Goal: Complete application form

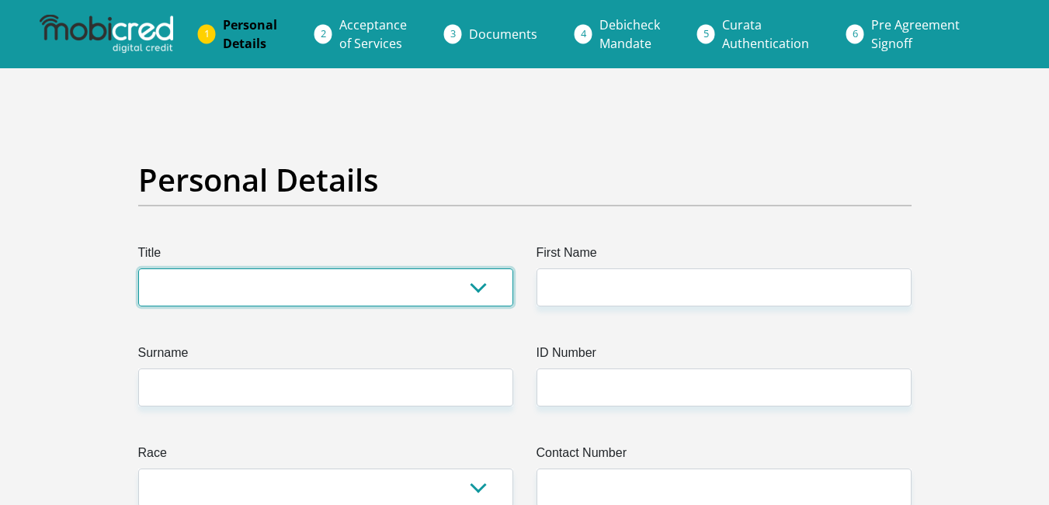
click at [476, 279] on select "Mr Ms Mrs Dr [PERSON_NAME]" at bounding box center [325, 288] width 375 height 38
select select "Mr"
click at [138, 269] on select "Mr Ms Mrs Dr [PERSON_NAME]" at bounding box center [325, 288] width 375 height 38
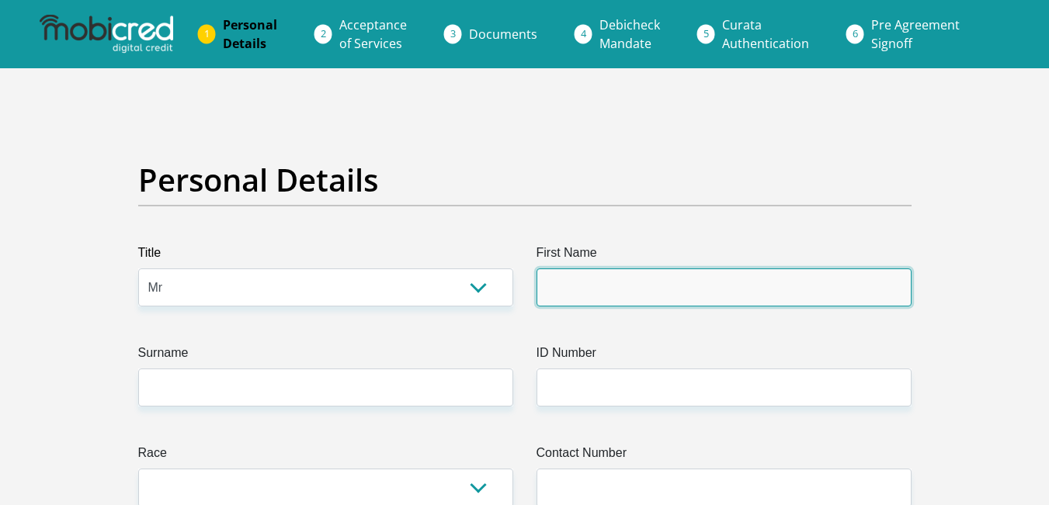
click at [603, 290] on input "First Name" at bounding box center [724, 288] width 375 height 38
type input "bulelwa"
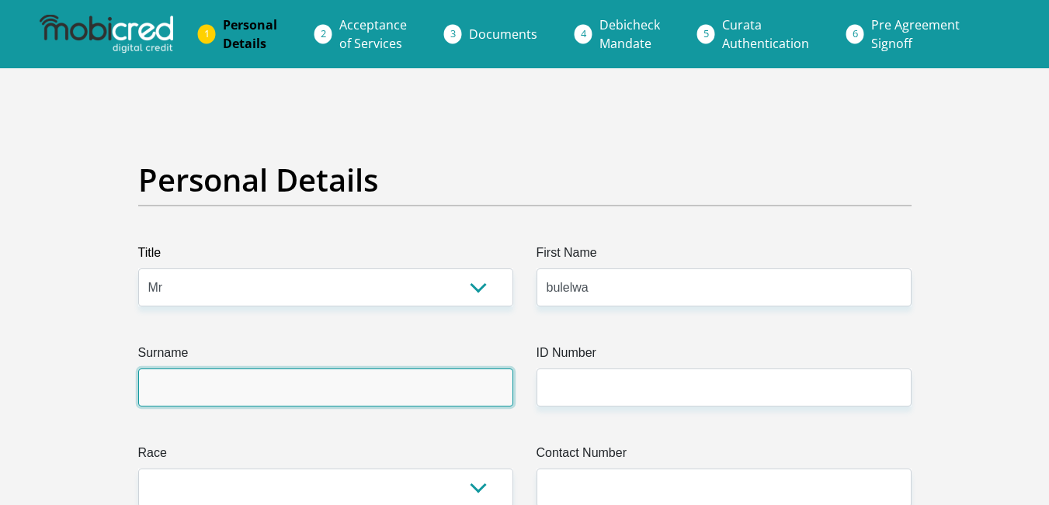
type input "skhosana"
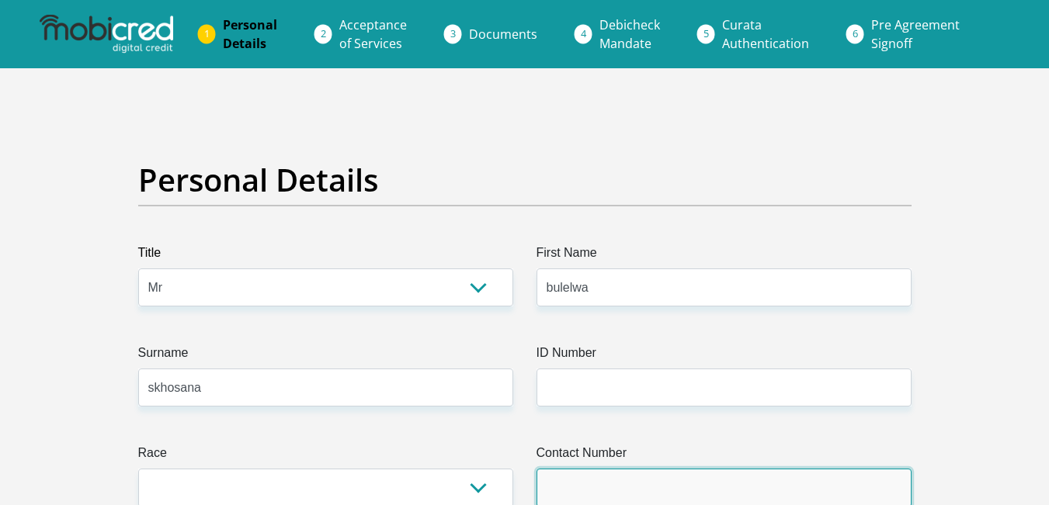
type input "0685818455"
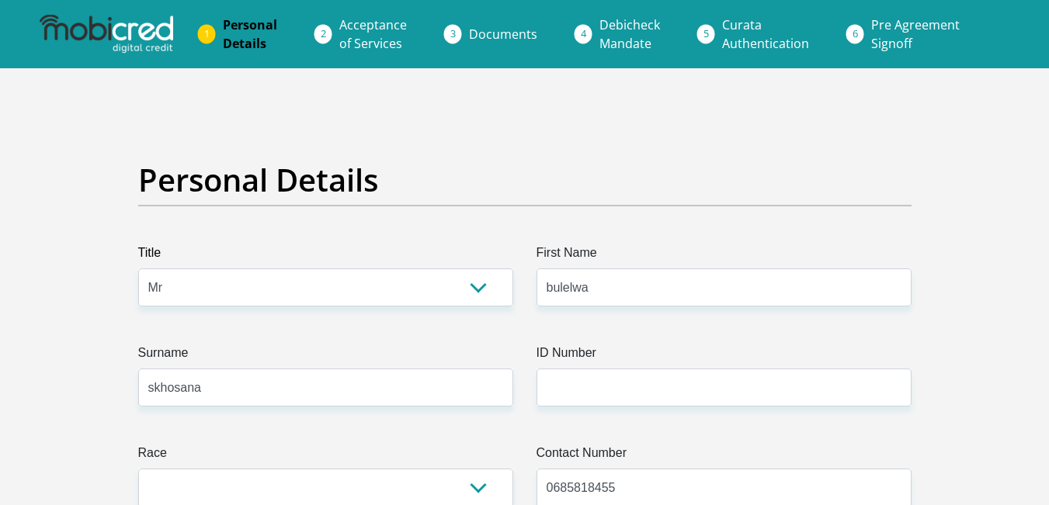
select select "ZAF"
type input "Dippenaar str"
type input "[STREET_ADDRESS]"
type input "[GEOGRAPHIC_DATA]"
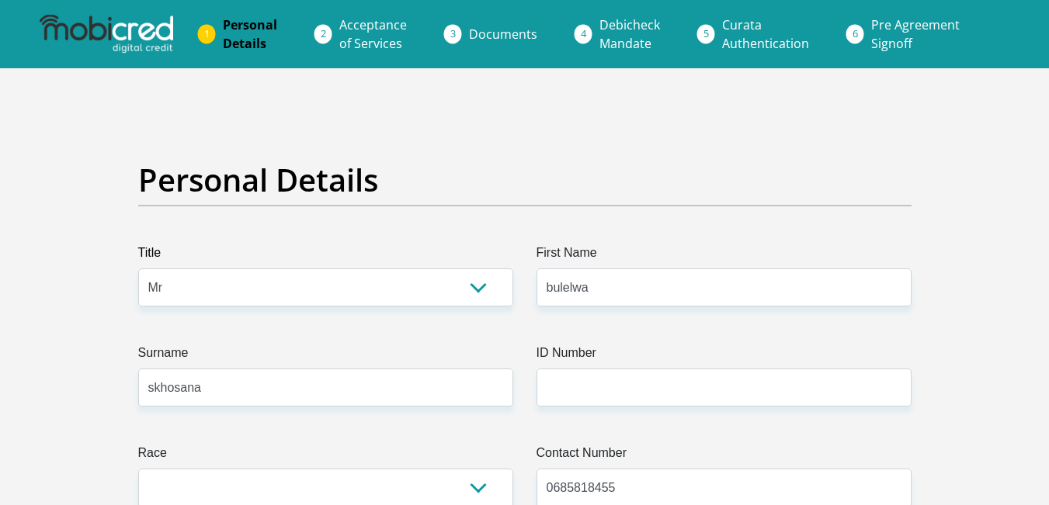
type input "[GEOGRAPHIC_DATA]"
type input "1864"
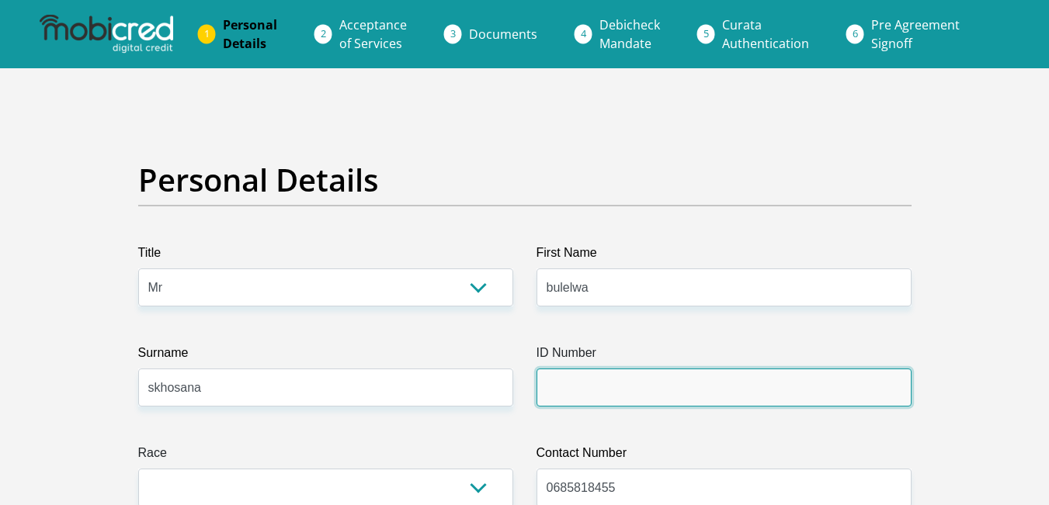
click at [628, 384] on input "ID Number" at bounding box center [724, 388] width 375 height 38
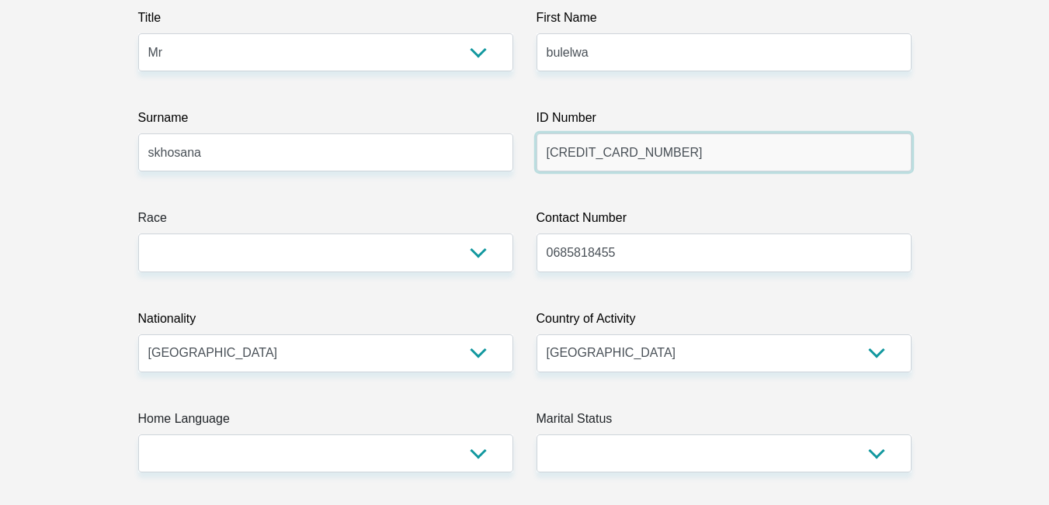
scroll to position [262, 0]
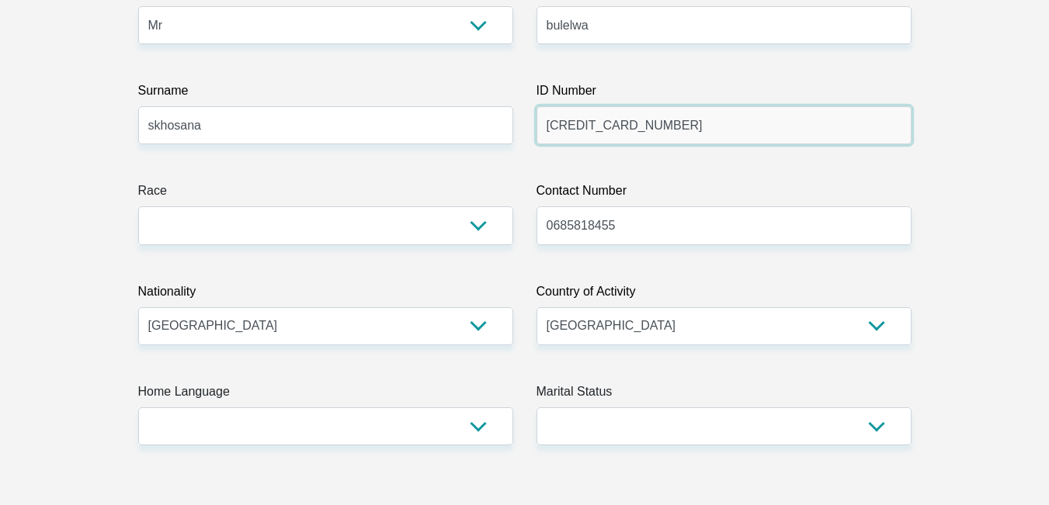
type input "[CREDIT_CARD_NUMBER]"
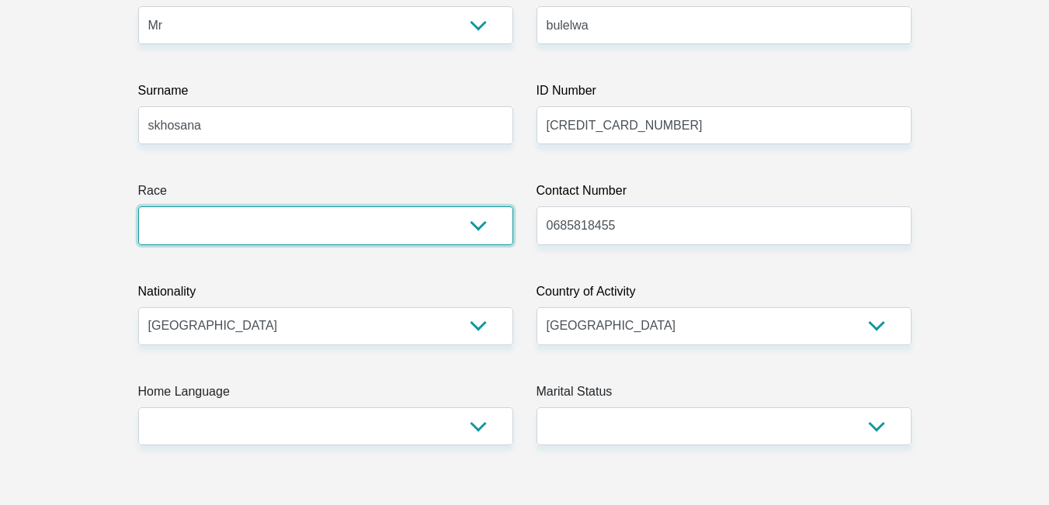
click at [507, 228] on select "Black Coloured Indian White Other" at bounding box center [325, 226] width 375 height 38
select select "1"
click at [138, 207] on select "Black Coloured Indian White Other" at bounding box center [325, 226] width 375 height 38
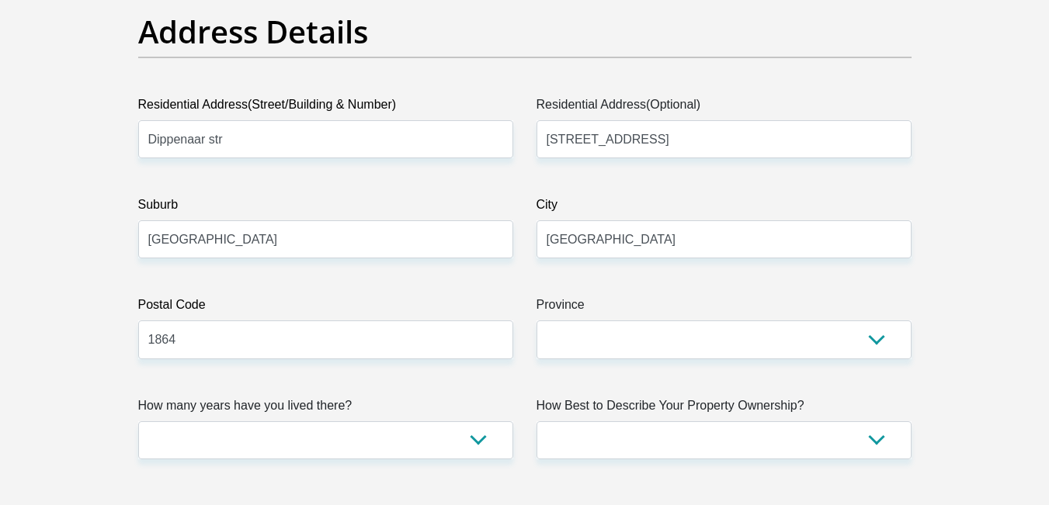
scroll to position [834, 0]
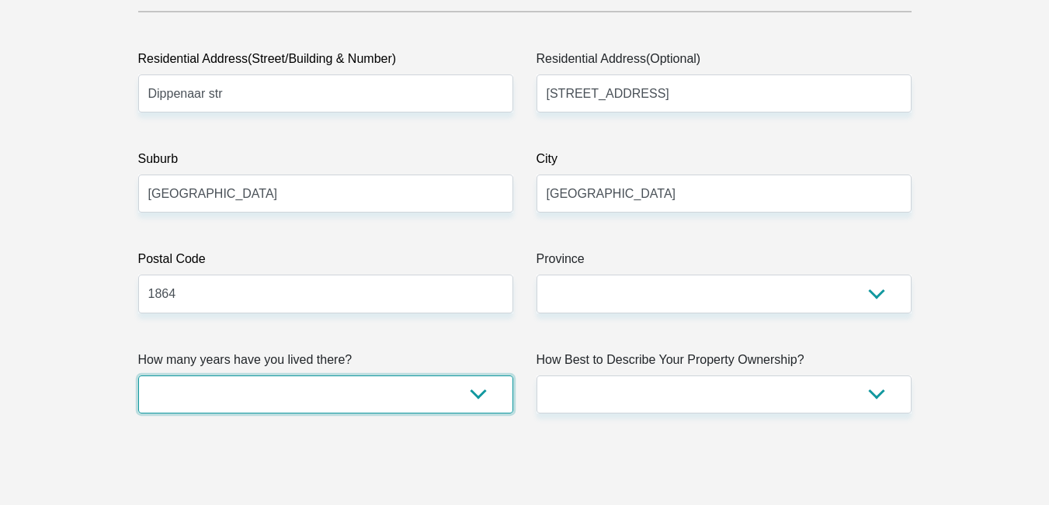
click at [482, 406] on select "less than 1 year 1-3 years 3-5 years 5+ years" at bounding box center [325, 395] width 375 height 38
select select "5"
click at [138, 376] on select "less than 1 year 1-3 years 3-5 years 5+ years" at bounding box center [325, 395] width 375 height 38
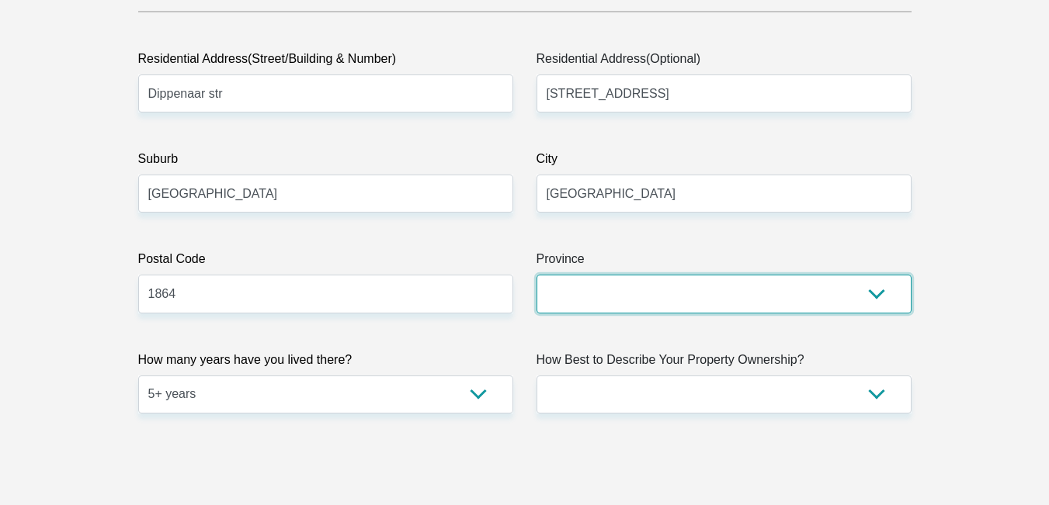
click at [708, 293] on select "Eastern Cape Free State [GEOGRAPHIC_DATA] [GEOGRAPHIC_DATA][DATE] [GEOGRAPHIC_D…" at bounding box center [724, 294] width 375 height 38
select select "Gauteng"
click at [537, 275] on select "Eastern Cape Free State [GEOGRAPHIC_DATA] [GEOGRAPHIC_DATA][DATE] [GEOGRAPHIC_D…" at bounding box center [724, 294] width 375 height 38
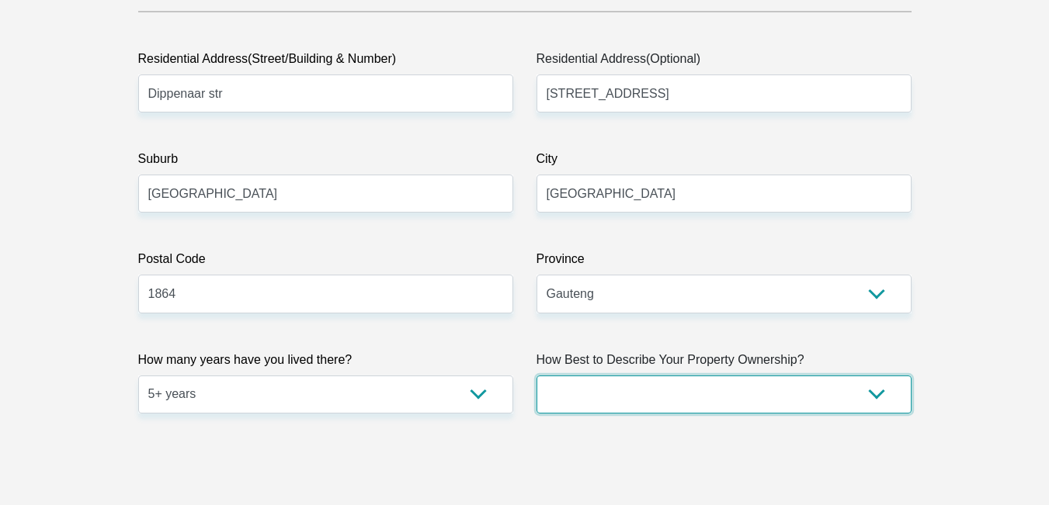
click at [618, 385] on select "Owned Rented Family Owned Company Dwelling" at bounding box center [724, 395] width 375 height 38
select select "parents"
click at [537, 376] on select "Owned Rented Family Owned Company Dwelling" at bounding box center [724, 395] width 375 height 38
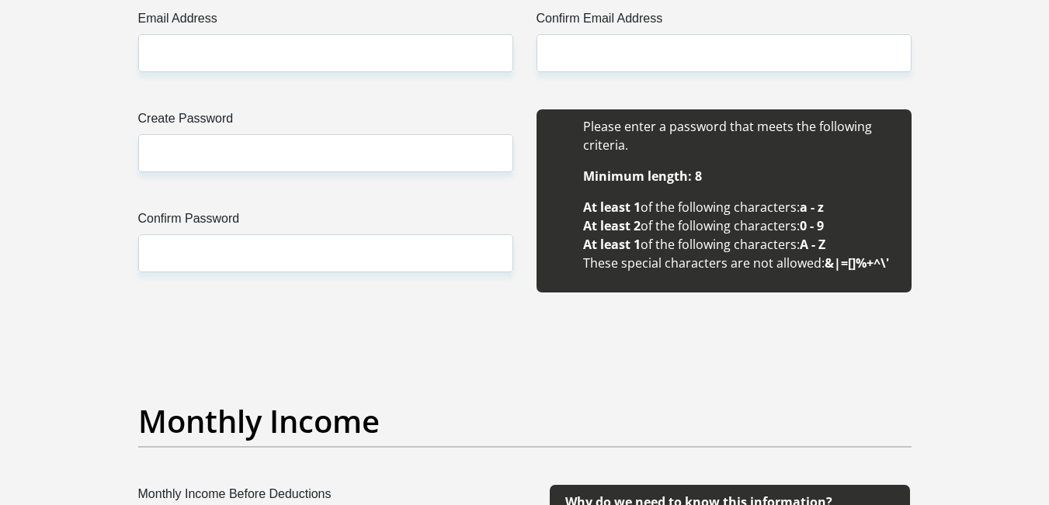
scroll to position [1350, 0]
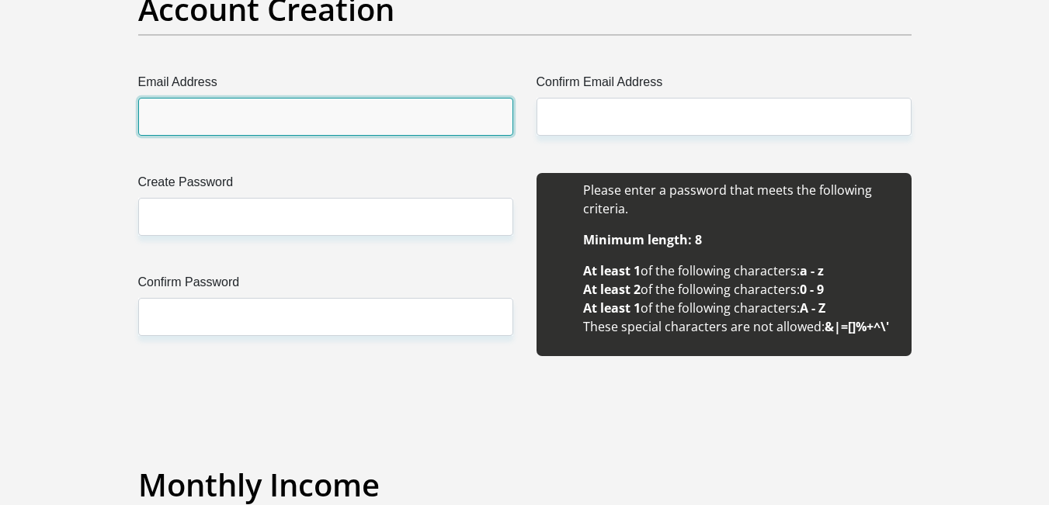
click at [387, 116] on input "Email Address" at bounding box center [325, 117] width 375 height 38
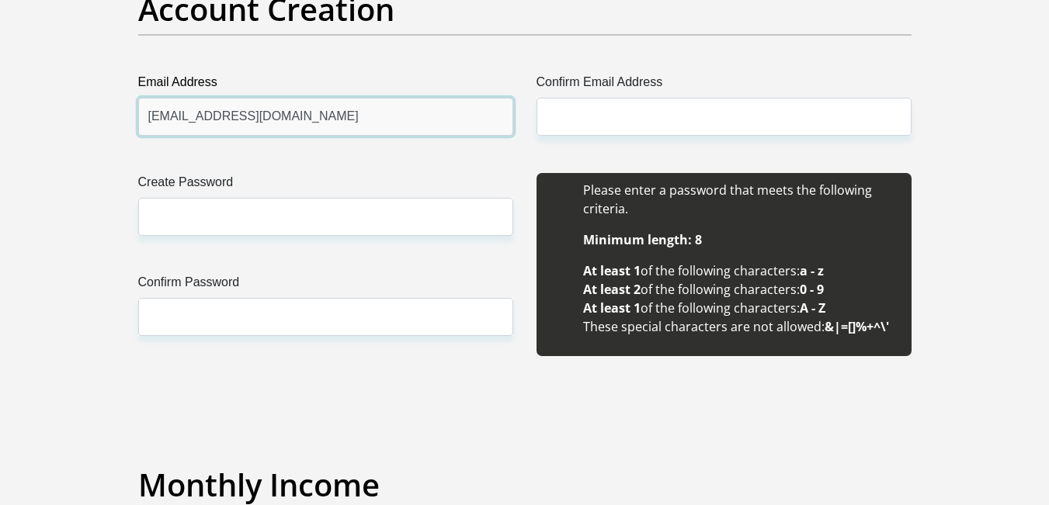
type input "[EMAIL_ADDRESS][DOMAIN_NAME]"
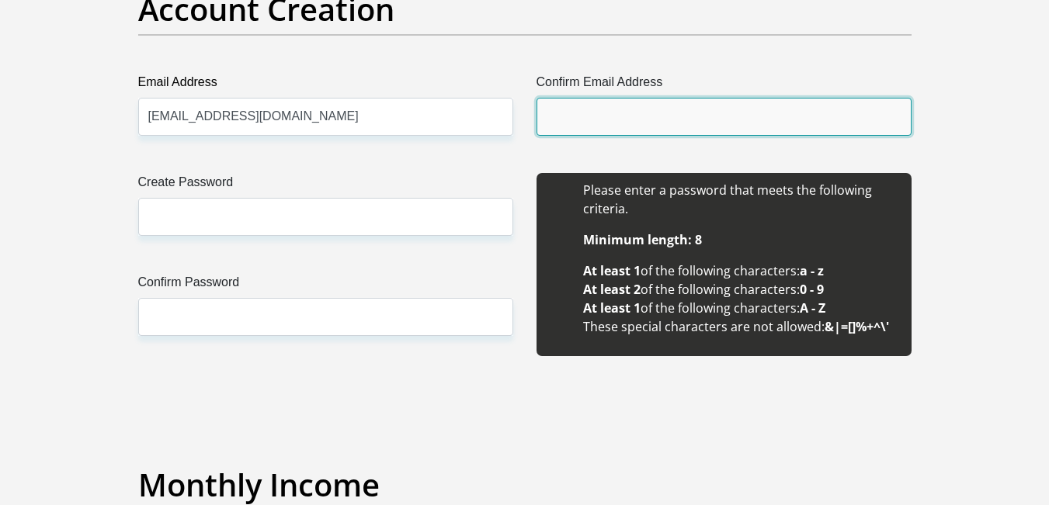
click at [568, 125] on input "Confirm Email Address" at bounding box center [724, 117] width 375 height 38
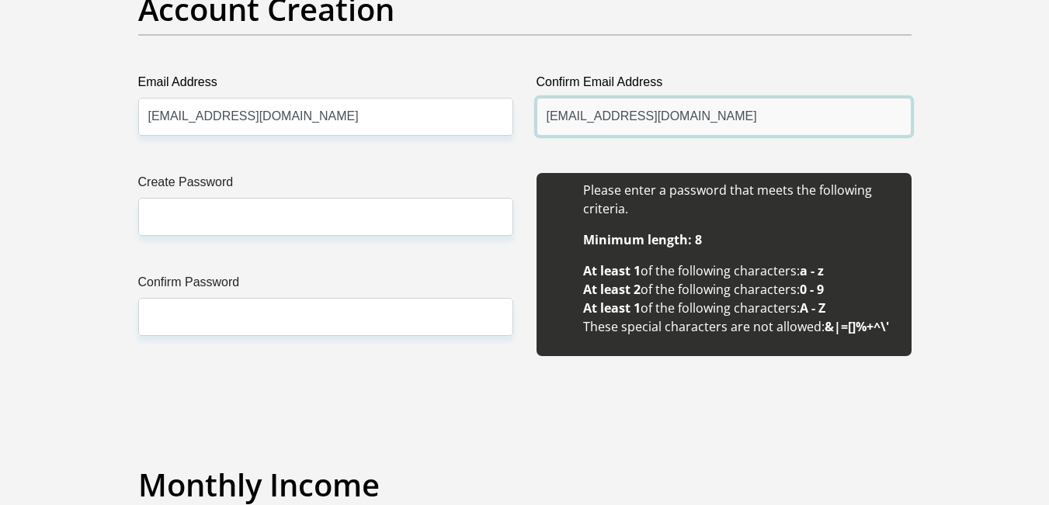
type input "[EMAIL_ADDRESS][DOMAIN_NAME]"
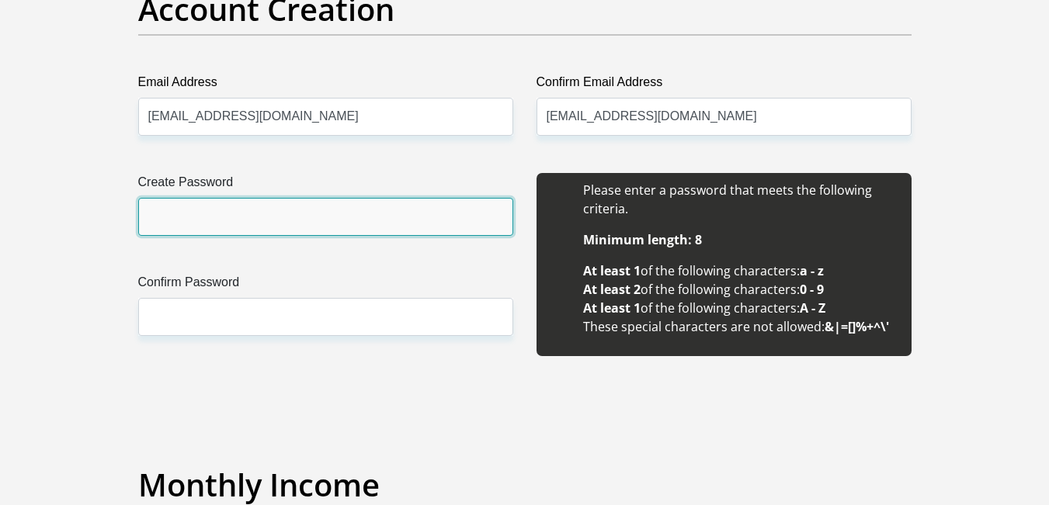
click at [385, 207] on input "Create Password" at bounding box center [325, 217] width 375 height 38
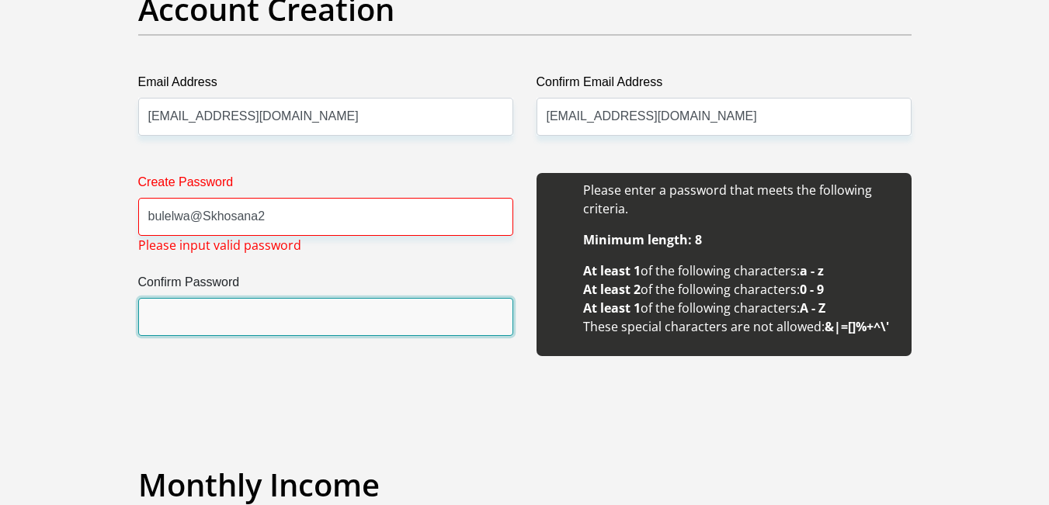
click at [364, 311] on input "Confirm Password" at bounding box center [325, 317] width 375 height 38
drag, startPoint x: 364, startPoint y: 311, endPoint x: 269, endPoint y: 307, distance: 95.6
click at [269, 307] on input "Confirm Password" at bounding box center [325, 317] width 375 height 38
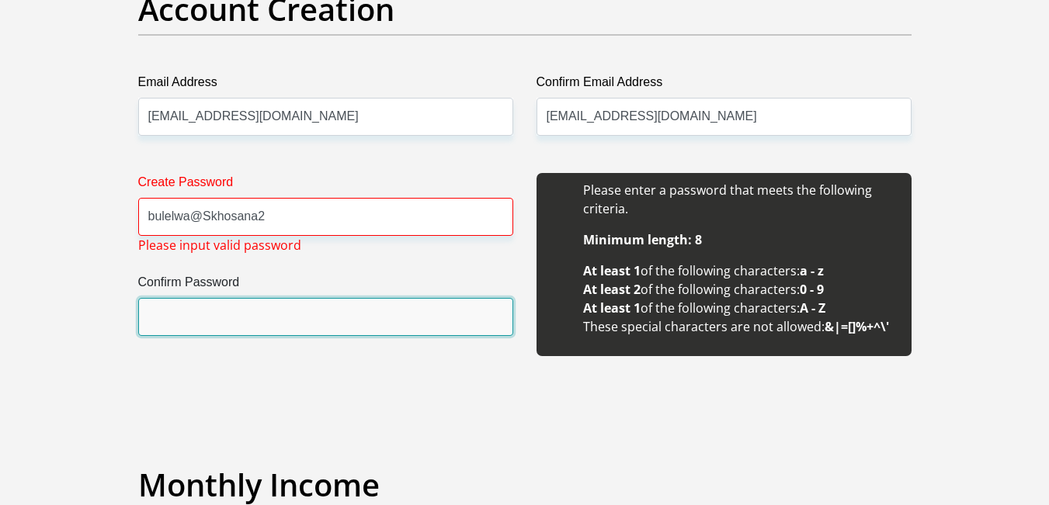
click at [269, 307] on input "Confirm Password" at bounding box center [325, 317] width 375 height 38
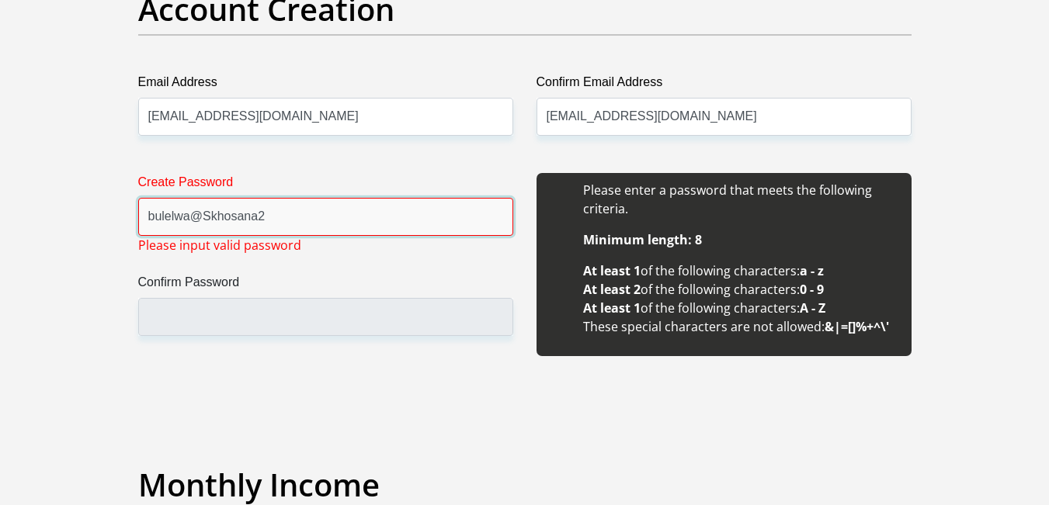
click at [288, 217] on input "bulelwa@Skhosana2" at bounding box center [325, 217] width 375 height 38
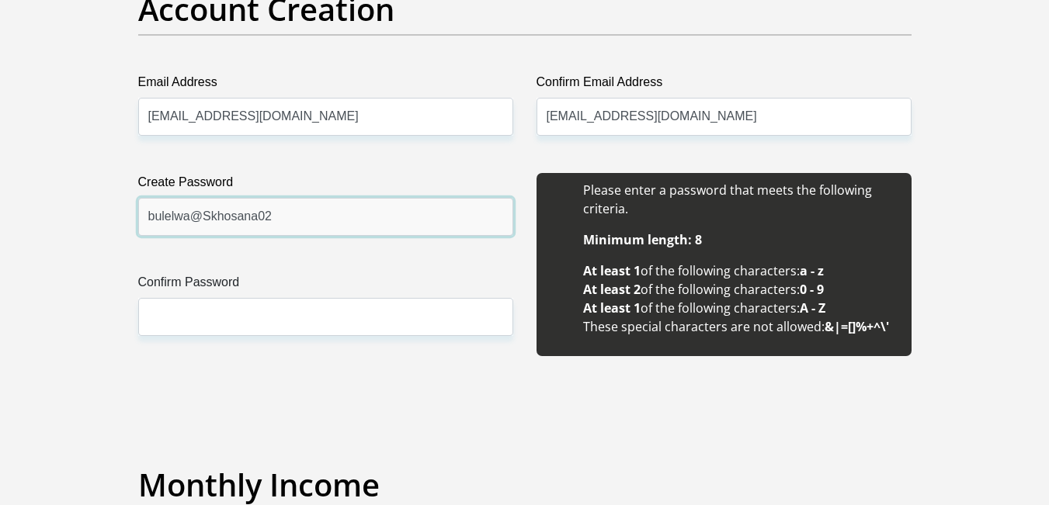
type input "bulelwa@Skhosana02"
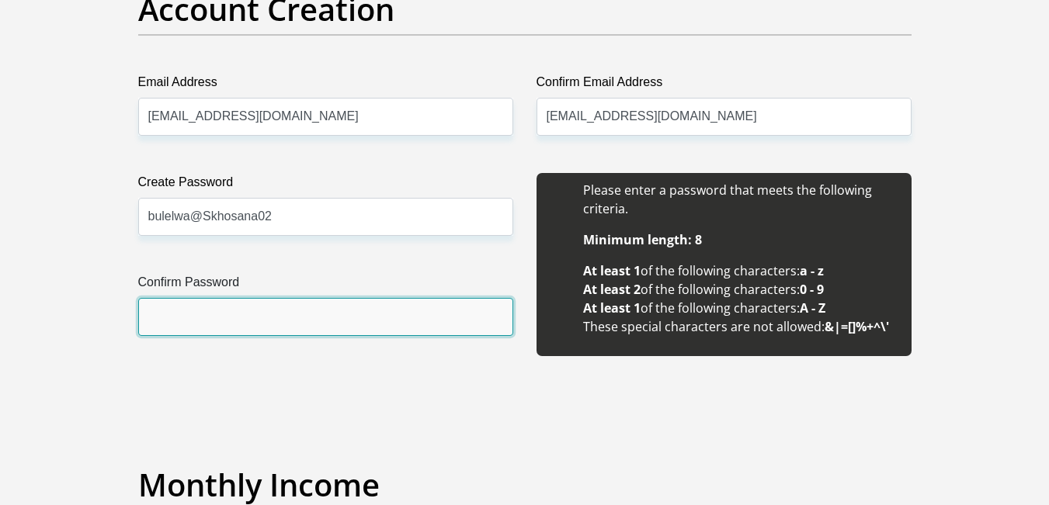
click at [249, 308] on input "Confirm Password" at bounding box center [325, 317] width 375 height 38
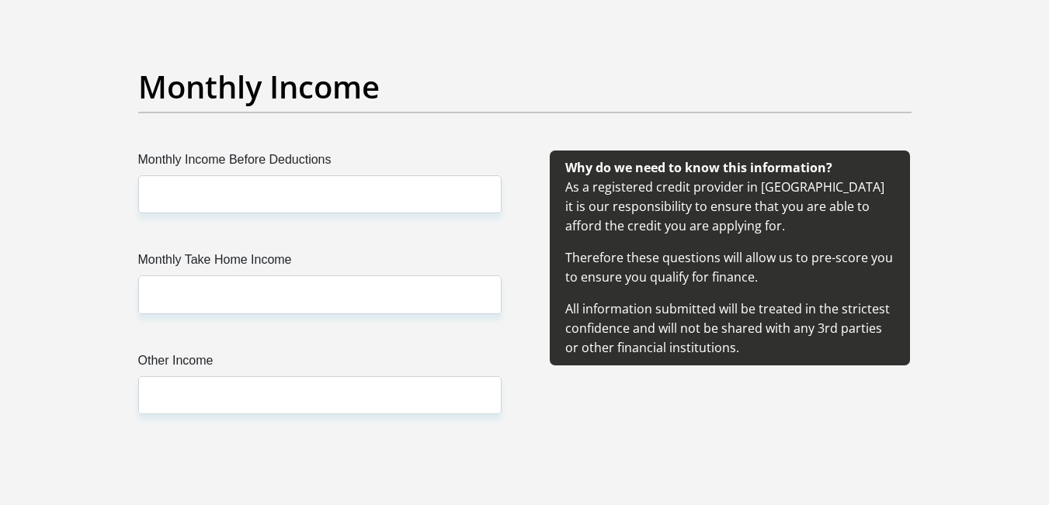
scroll to position [1767, 0]
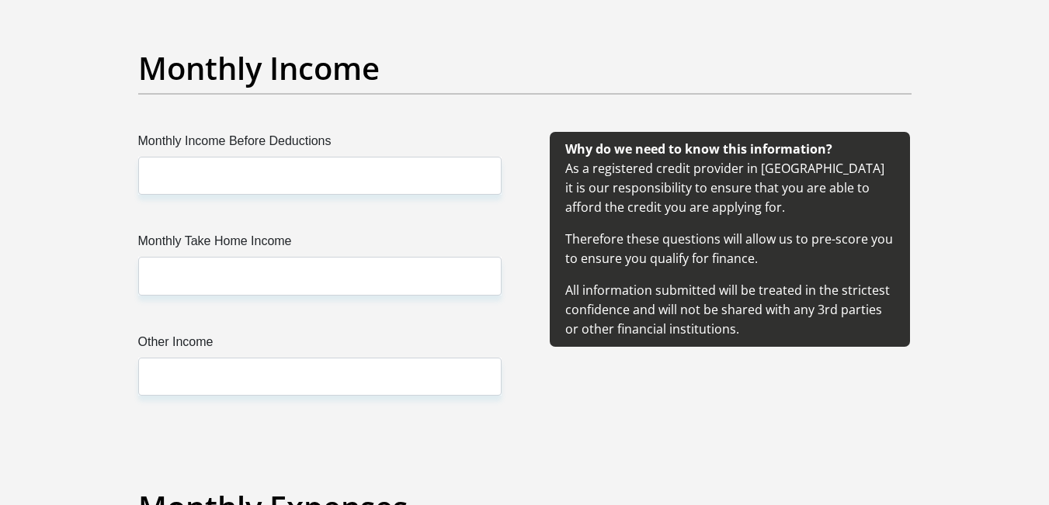
type input "bulelwa@Skhosana02"
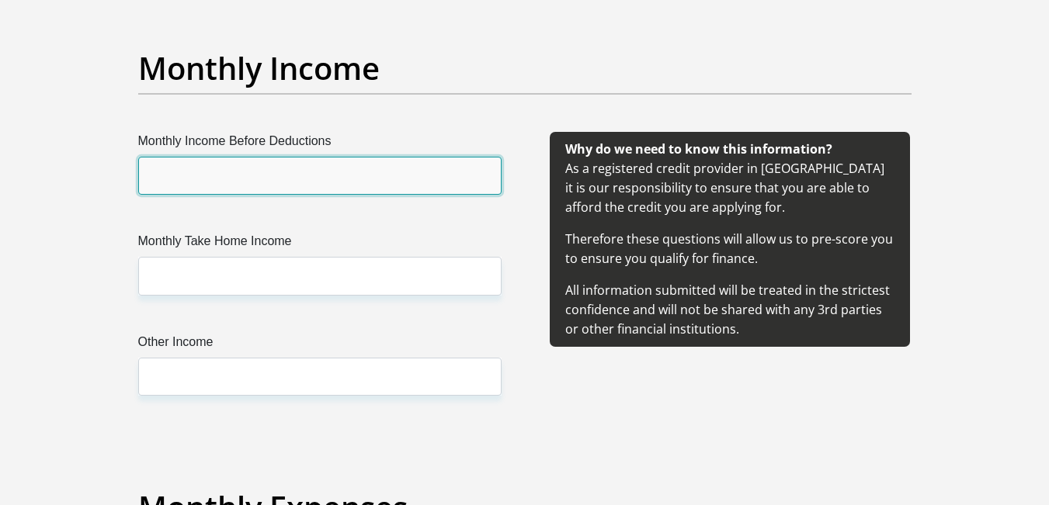
click at [428, 182] on input "Monthly Income Before Deductions" at bounding box center [319, 176] width 363 height 38
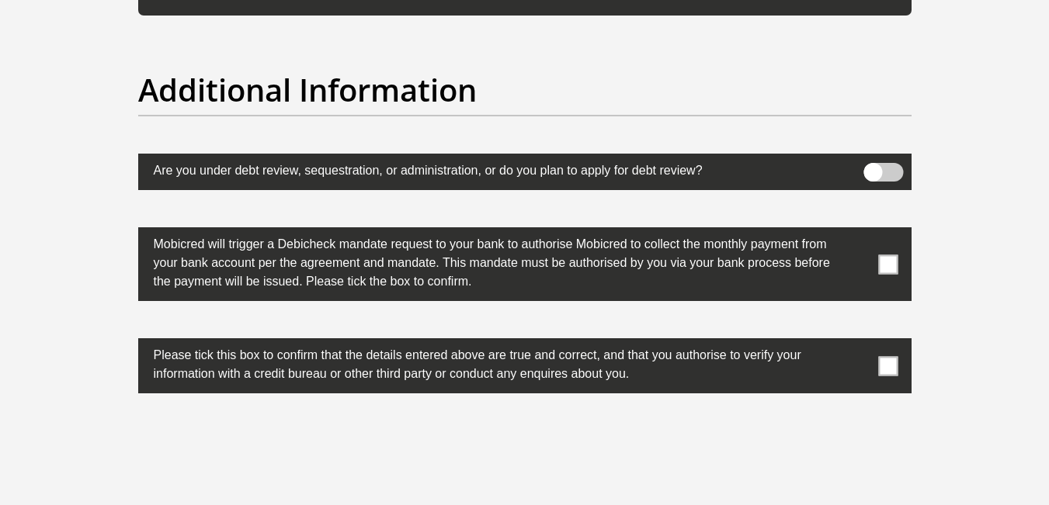
scroll to position [5066, 0]
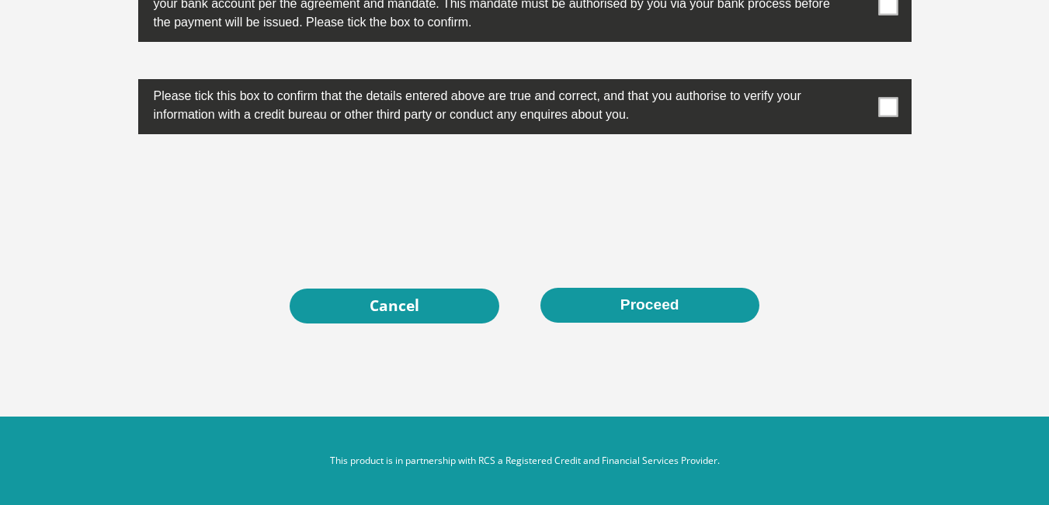
type input "350"
click at [880, 113] on span at bounding box center [887, 106] width 19 height 19
click at [857, 83] on input "checkbox" at bounding box center [857, 83] width 0 height 0
click at [897, 9] on span at bounding box center [887, 4] width 19 height 19
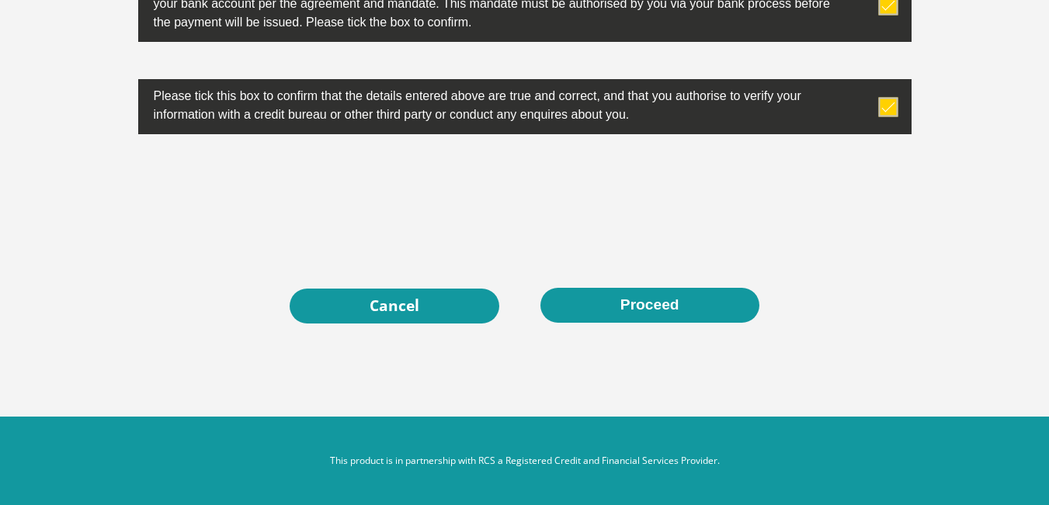
scroll to position [4784, 0]
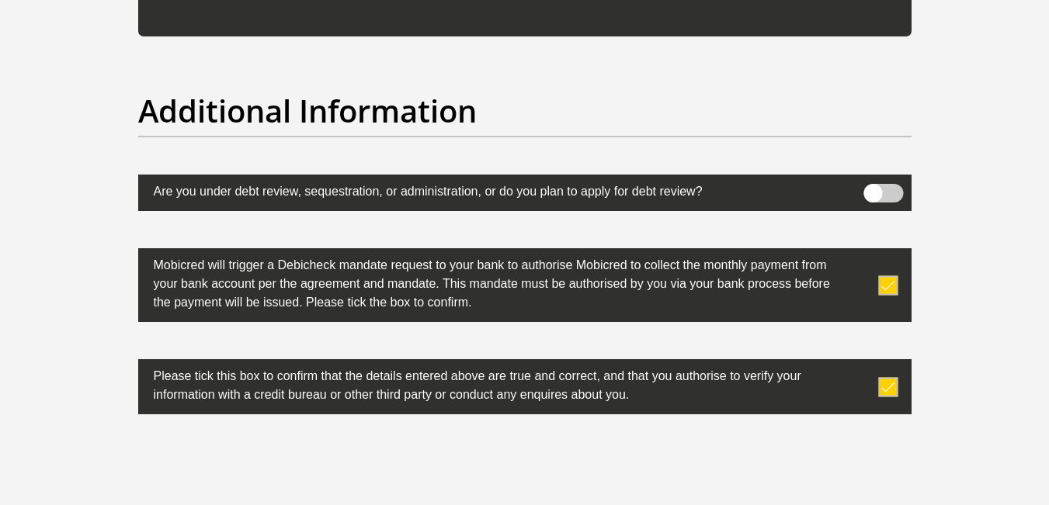
click at [908, 201] on label at bounding box center [524, 193] width 773 height 36
click at [873, 188] on input "checkbox" at bounding box center [873, 188] width 0 height 0
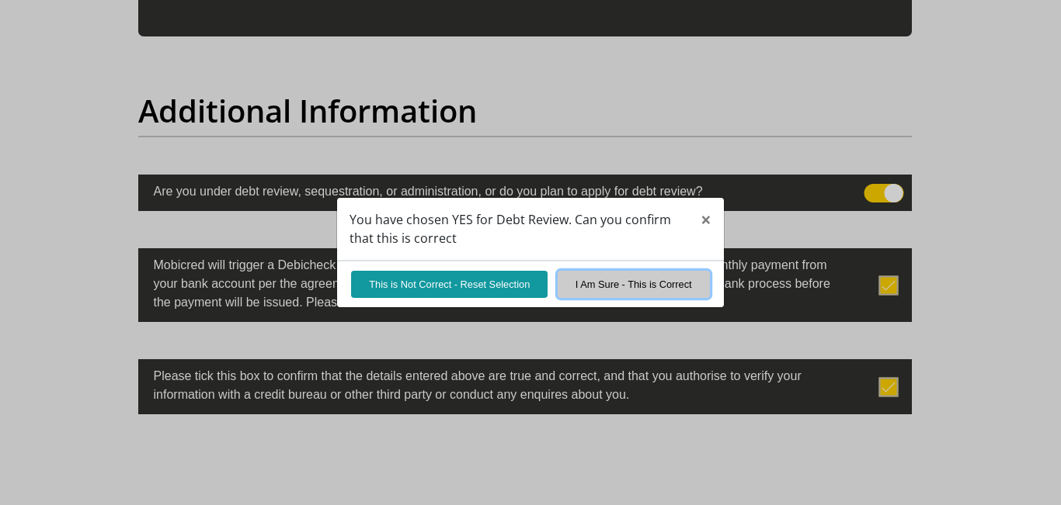
click at [607, 286] on button "I Am Sure - This is Correct" at bounding box center [633, 284] width 152 height 27
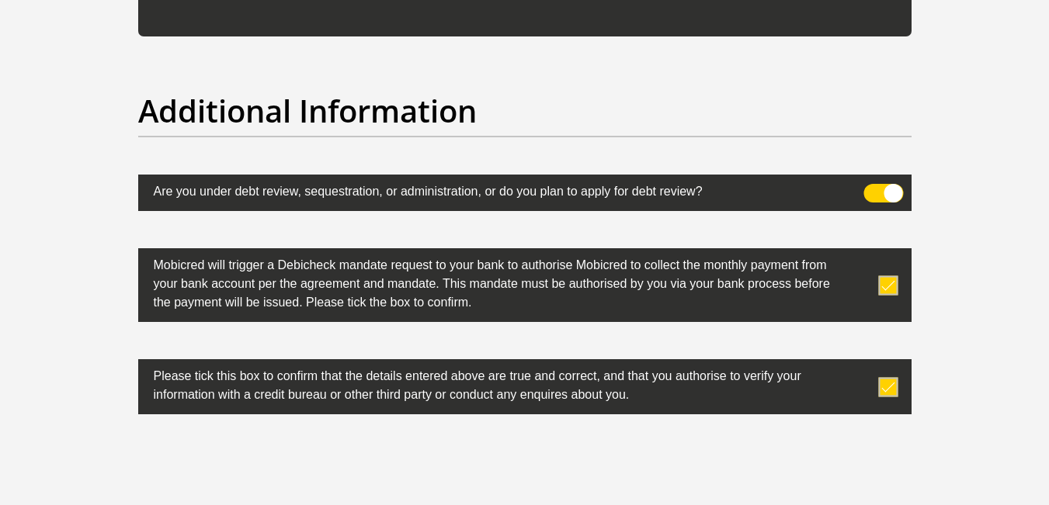
click at [880, 187] on span at bounding box center [883, 193] width 40 height 19
click at [873, 188] on input "checkbox" at bounding box center [873, 188] width 0 height 0
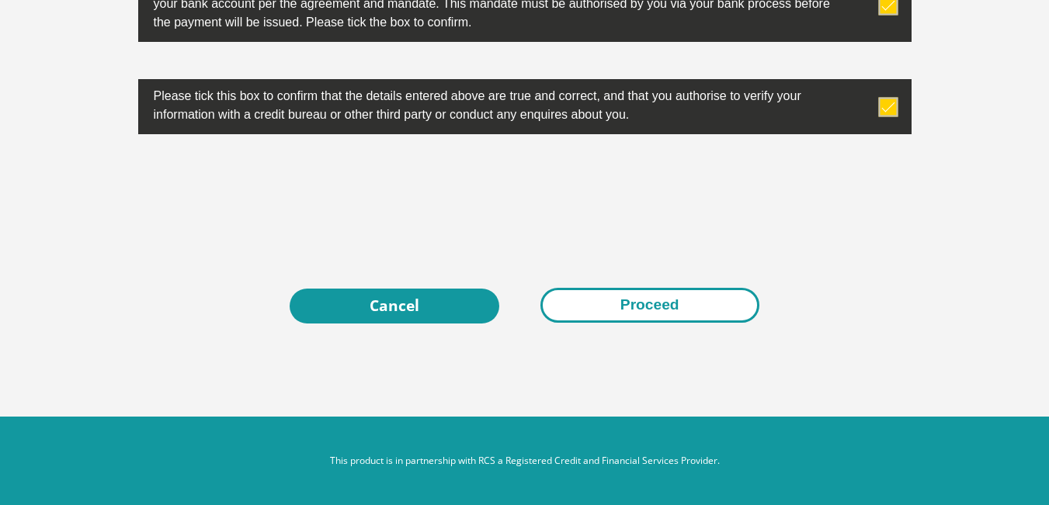
click at [689, 306] on button "Proceed" at bounding box center [649, 305] width 219 height 35
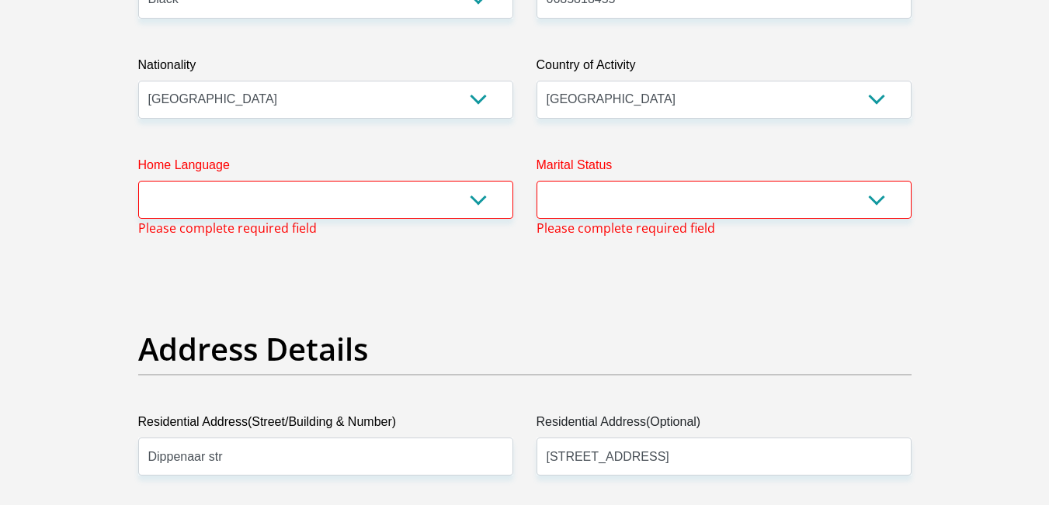
scroll to position [475, 0]
